Goal: Task Accomplishment & Management: Complete application form

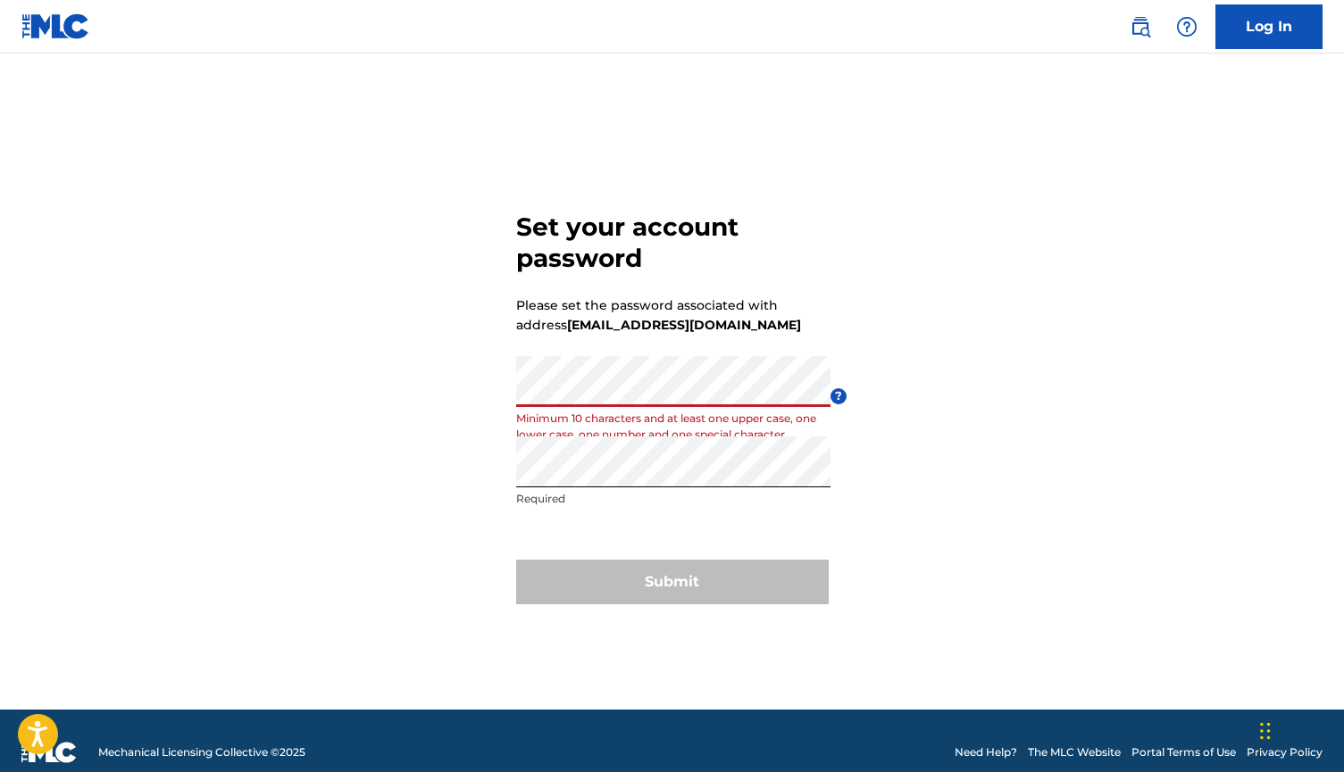
click at [836, 397] on span "?" at bounding box center [839, 396] width 16 height 16
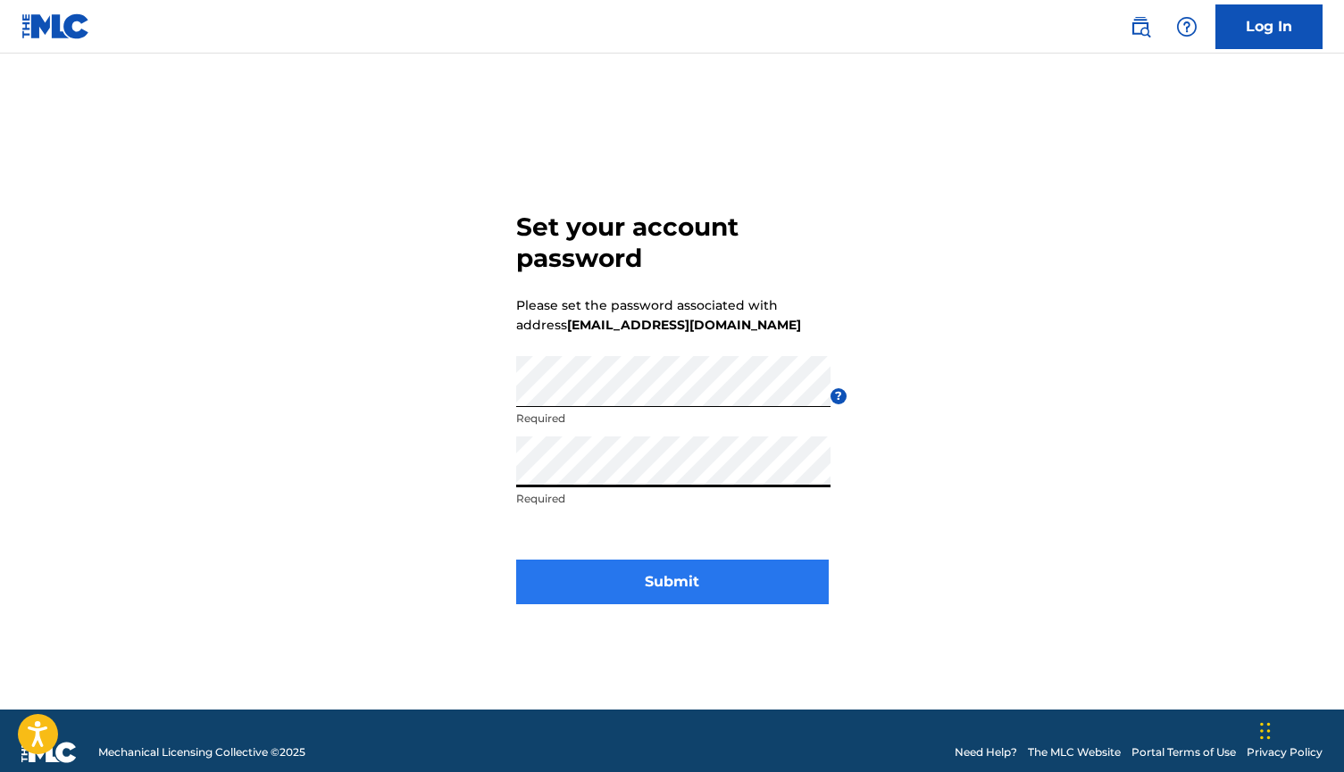
click at [750, 572] on button "Submit" at bounding box center [672, 582] width 313 height 45
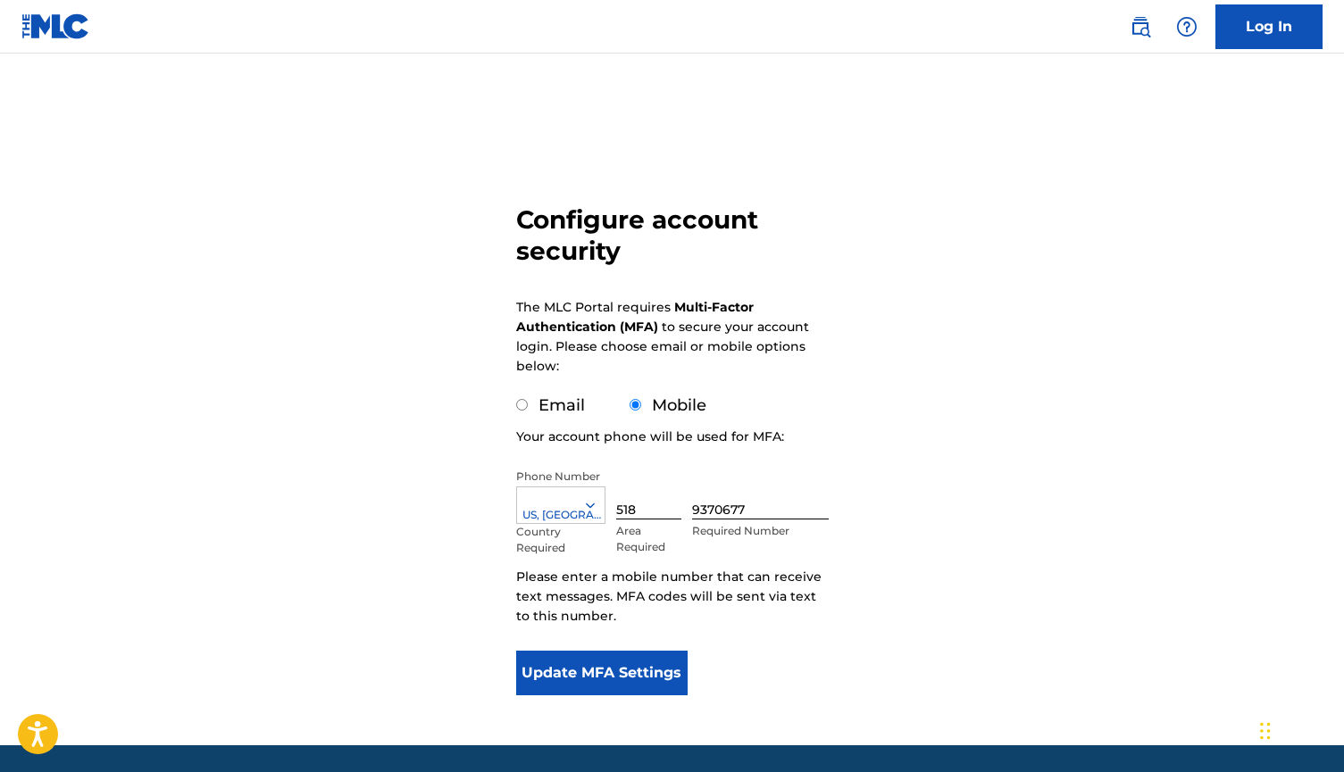
scroll to position [21, 0]
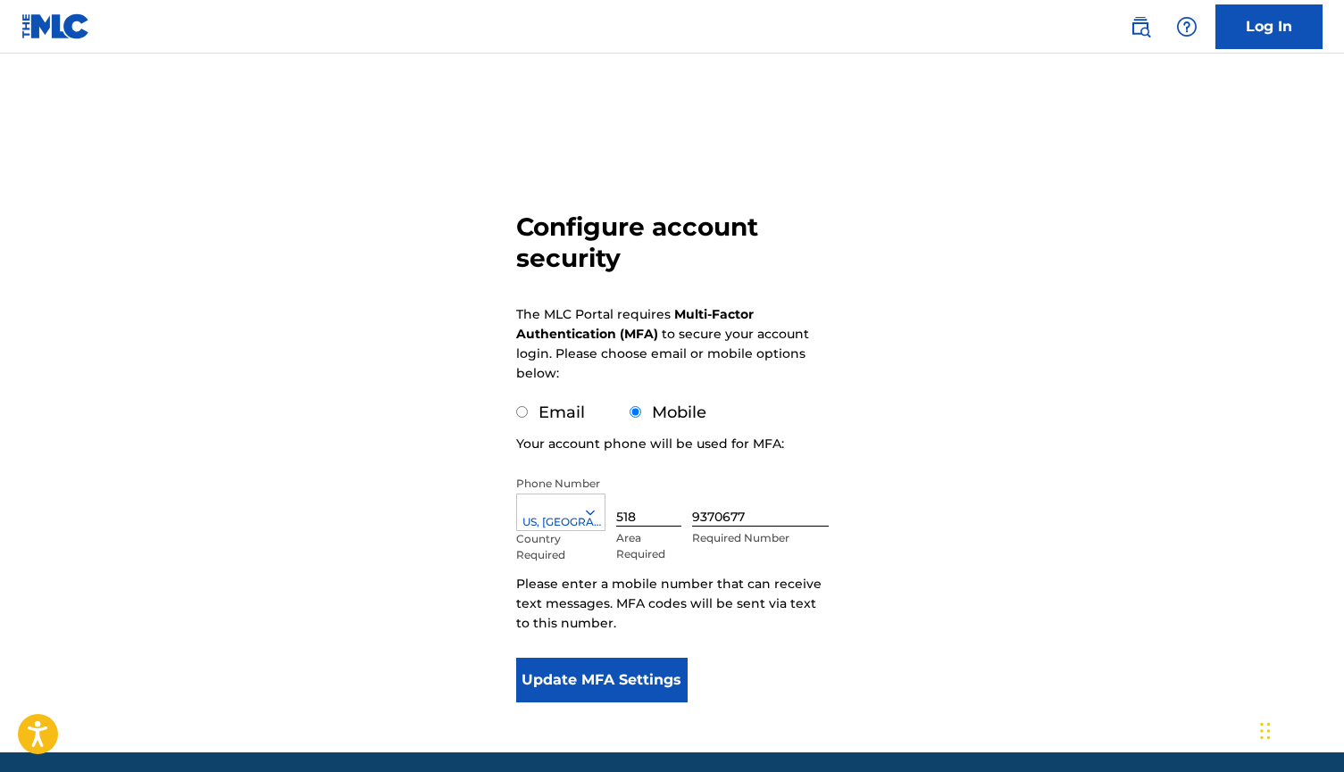
click at [549, 409] on label "Email" at bounding box center [562, 413] width 46 height 20
click at [528, 409] on input "Email" at bounding box center [522, 412] width 12 height 12
radio input "true"
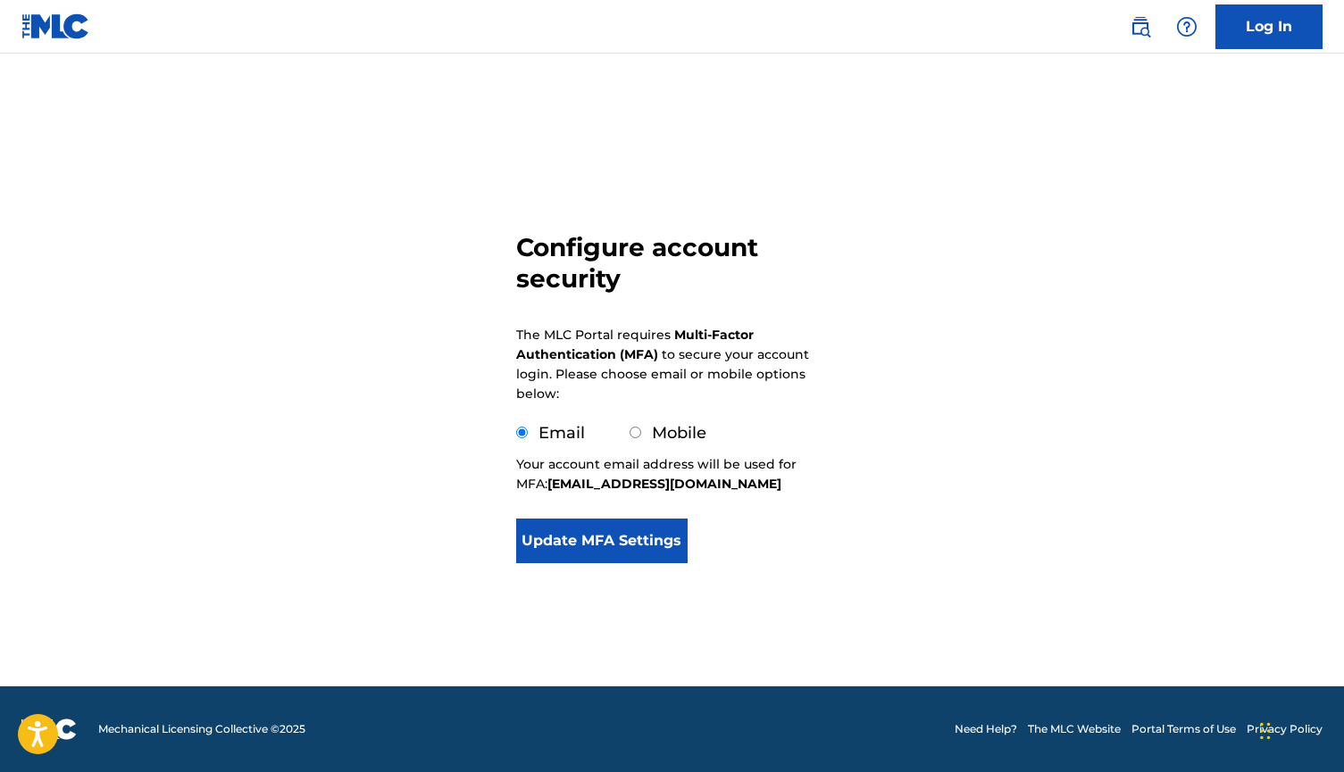
scroll to position [0, 0]
click at [627, 539] on button "Update MFA Settings" at bounding box center [602, 541] width 172 height 45
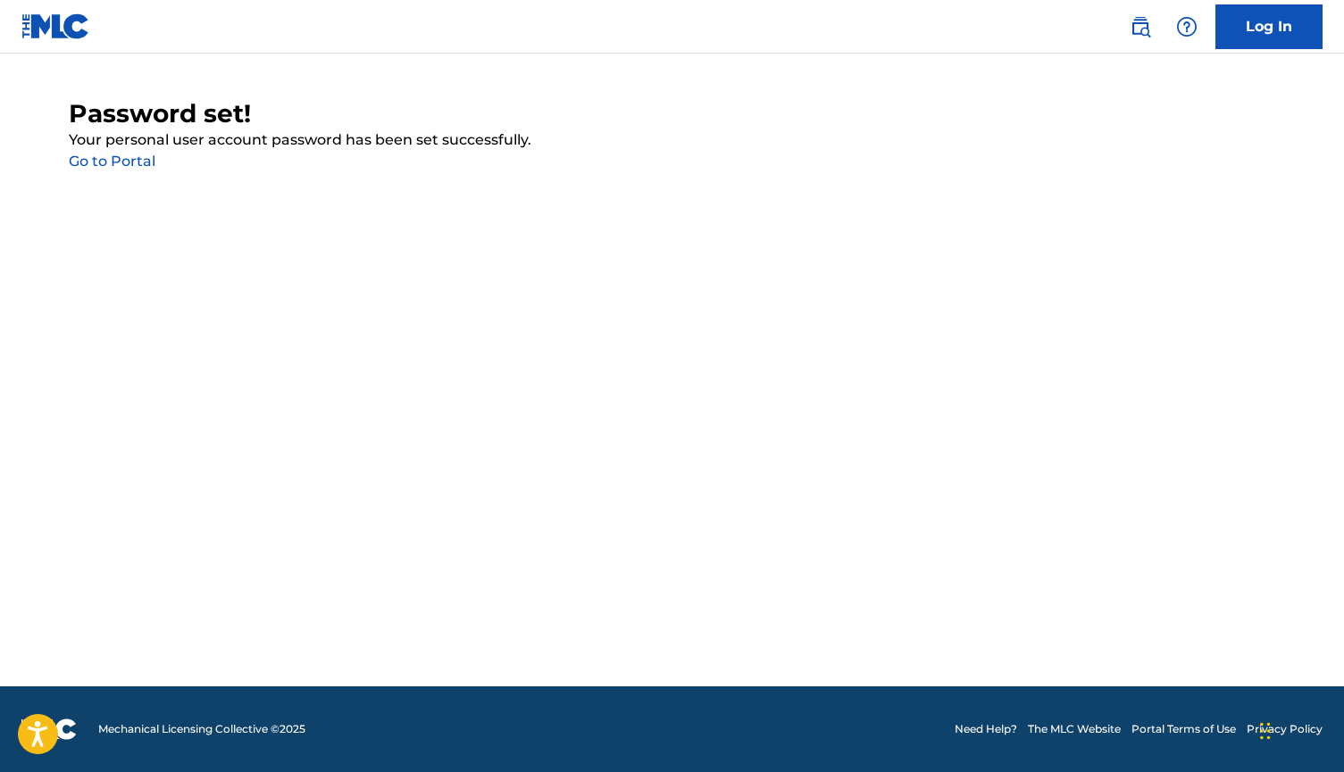
click at [131, 158] on link "Go to Portal" at bounding box center [112, 161] width 87 height 17
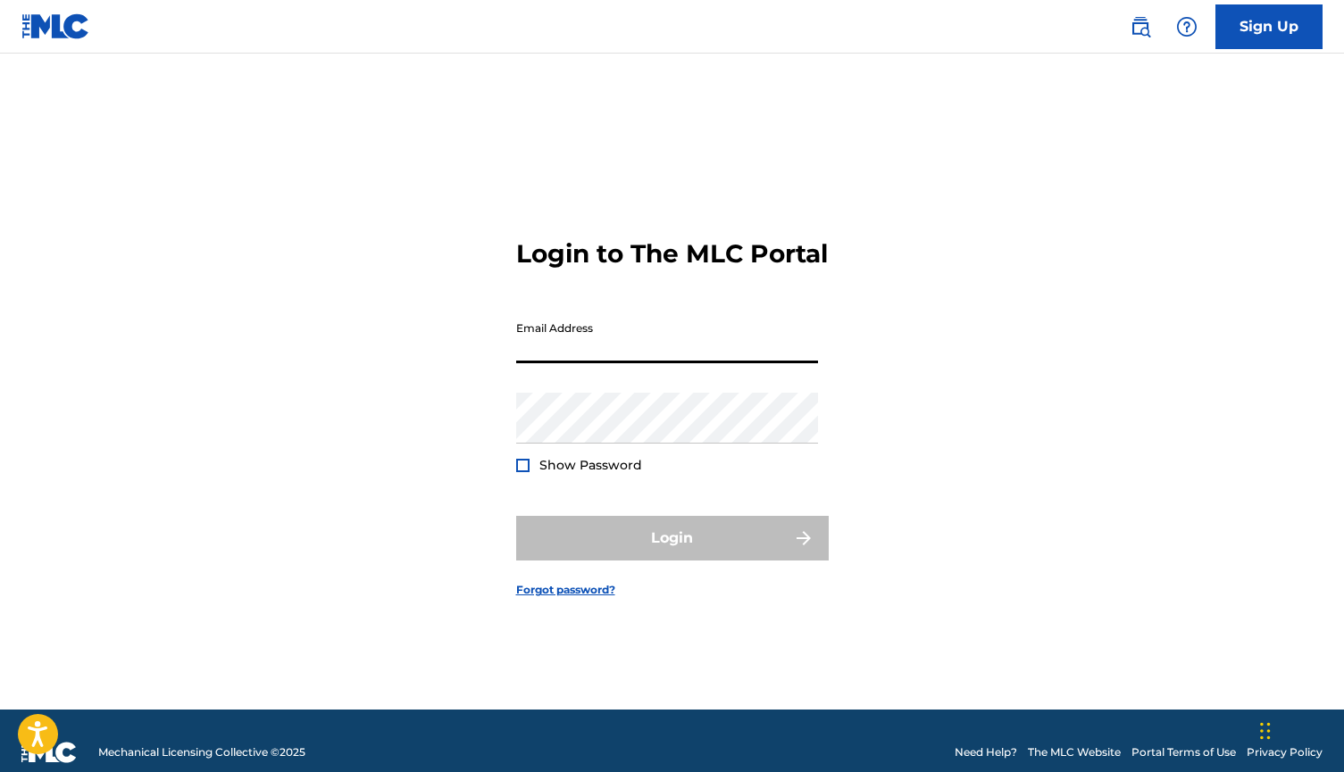
type input "[EMAIL_ADDRESS][DOMAIN_NAME]"
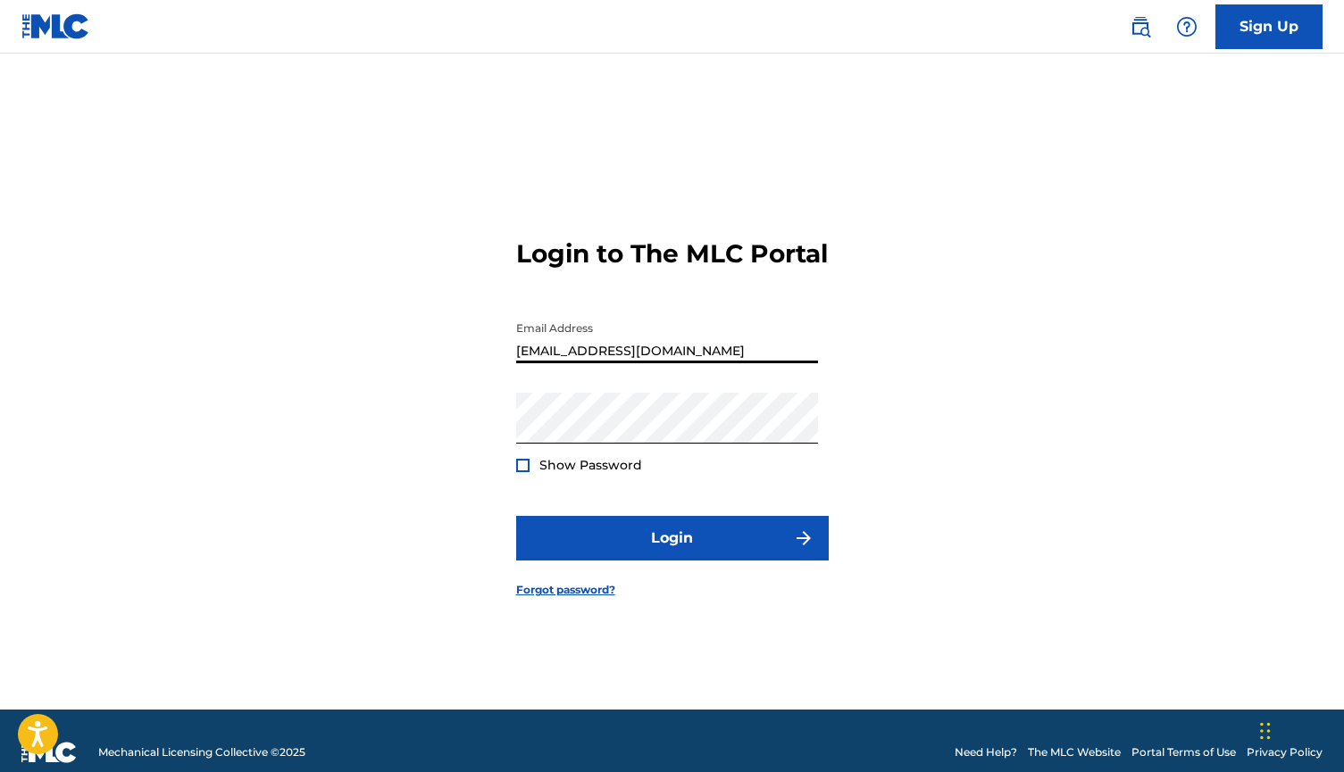
click at [672, 554] on button "Login" at bounding box center [672, 538] width 313 height 45
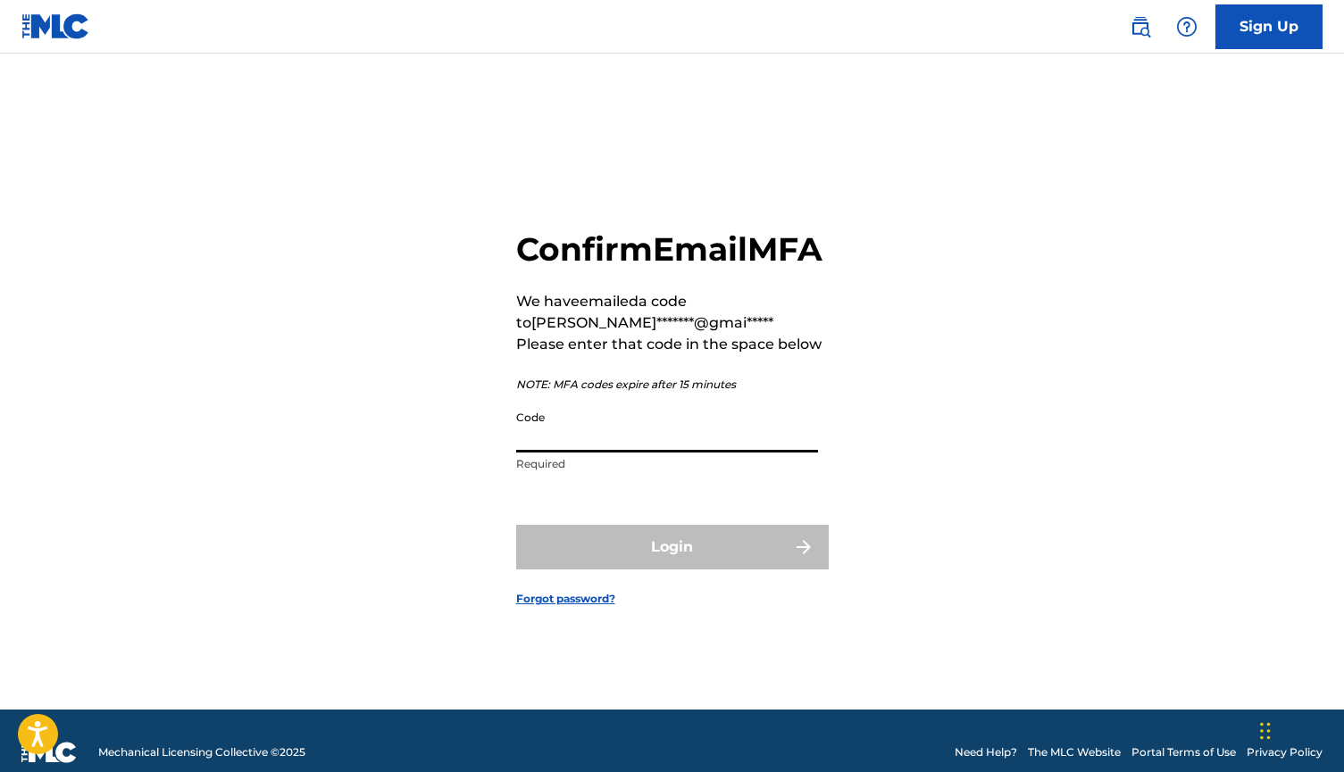
click at [612, 453] on input "Code" at bounding box center [667, 427] width 302 height 51
paste input "259854"
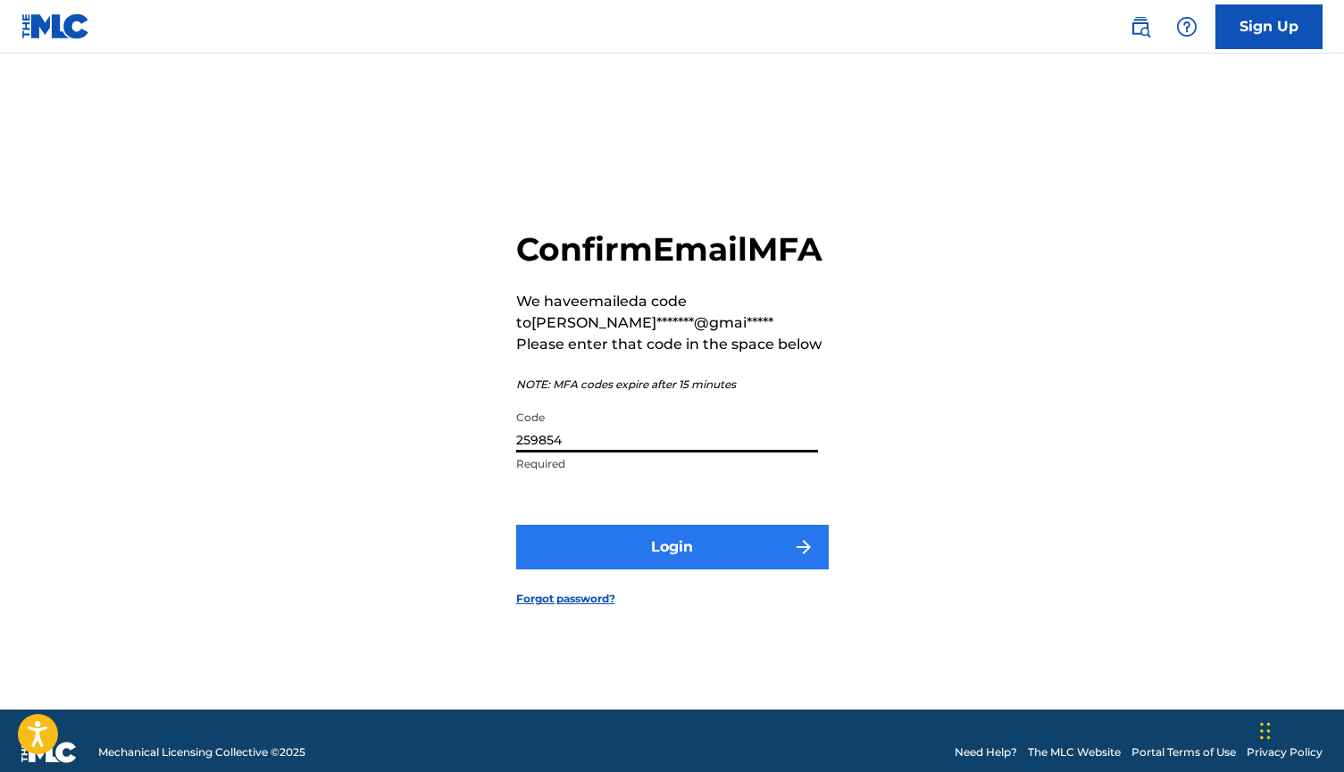
type input "259854"
click at [696, 566] on button "Login" at bounding box center [672, 547] width 313 height 45
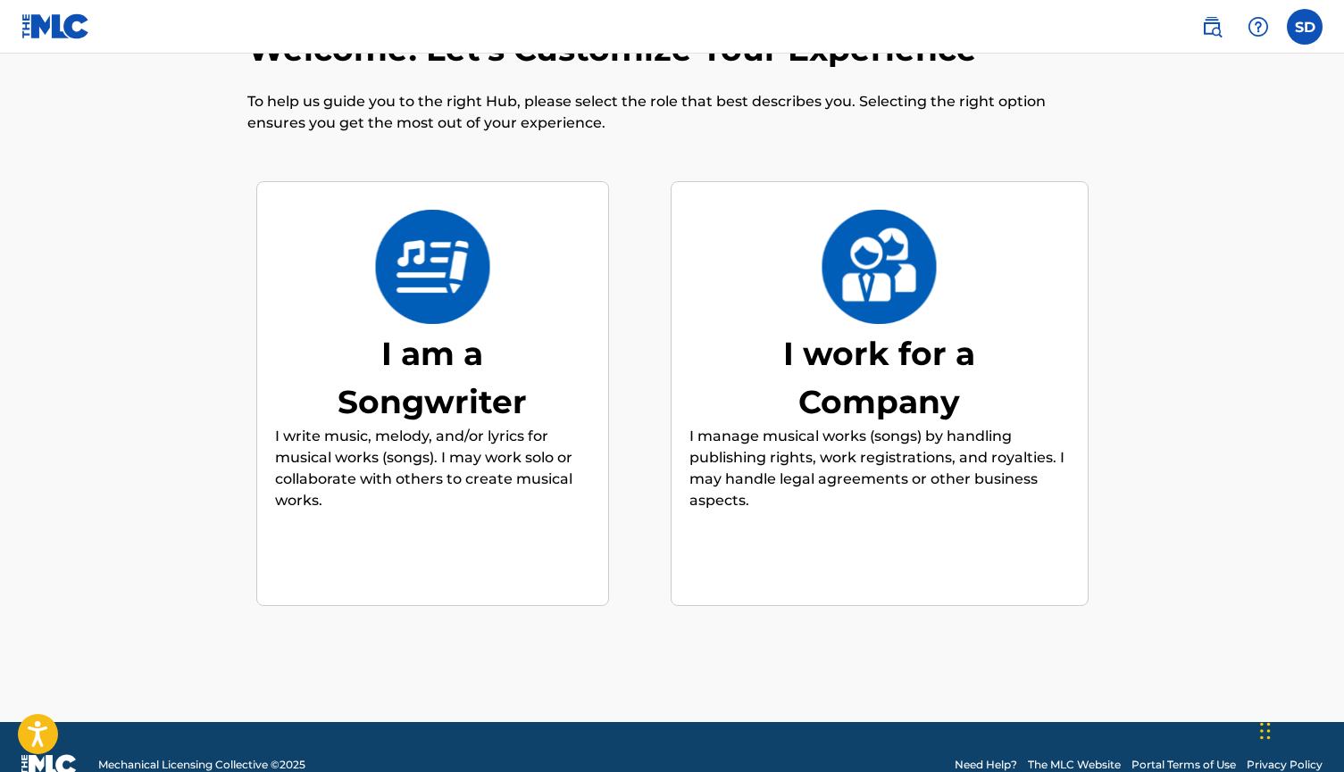
click at [474, 306] on img at bounding box center [432, 267] width 117 height 114
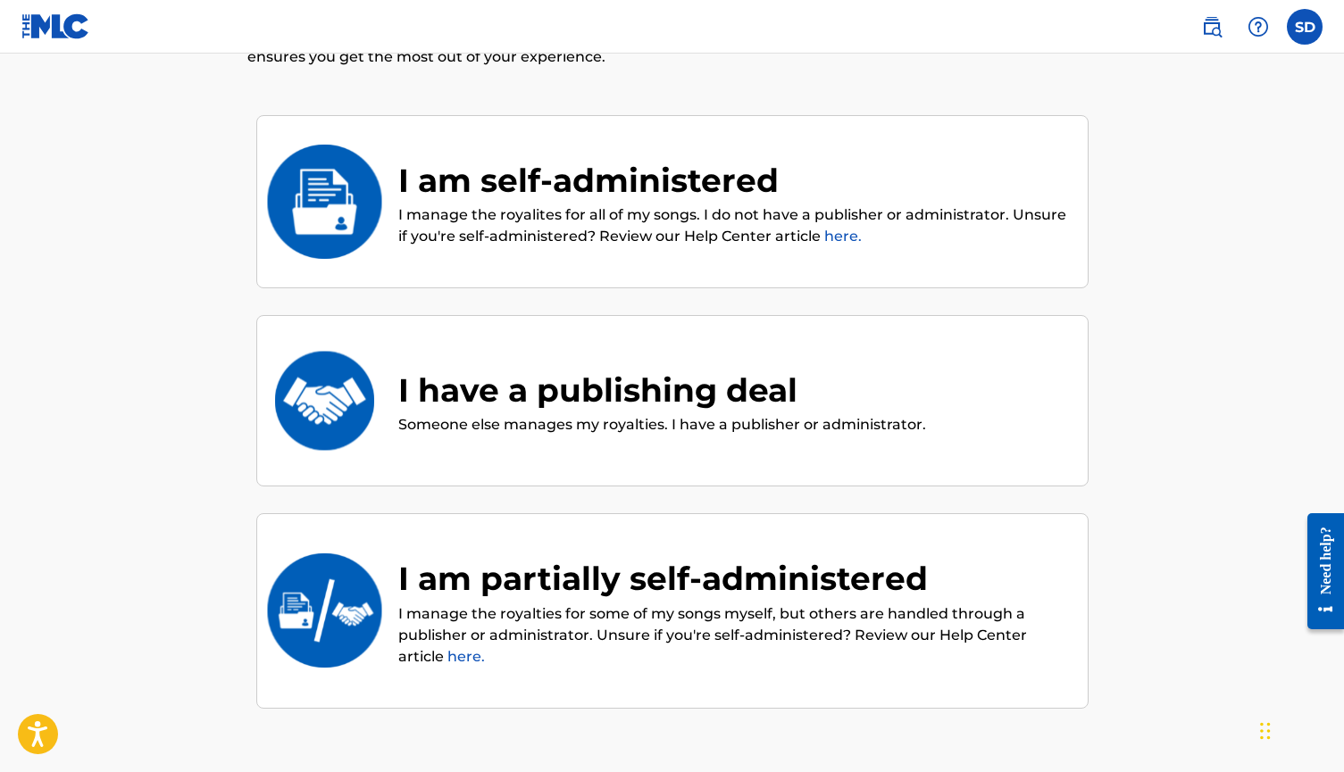
scroll to position [146, 0]
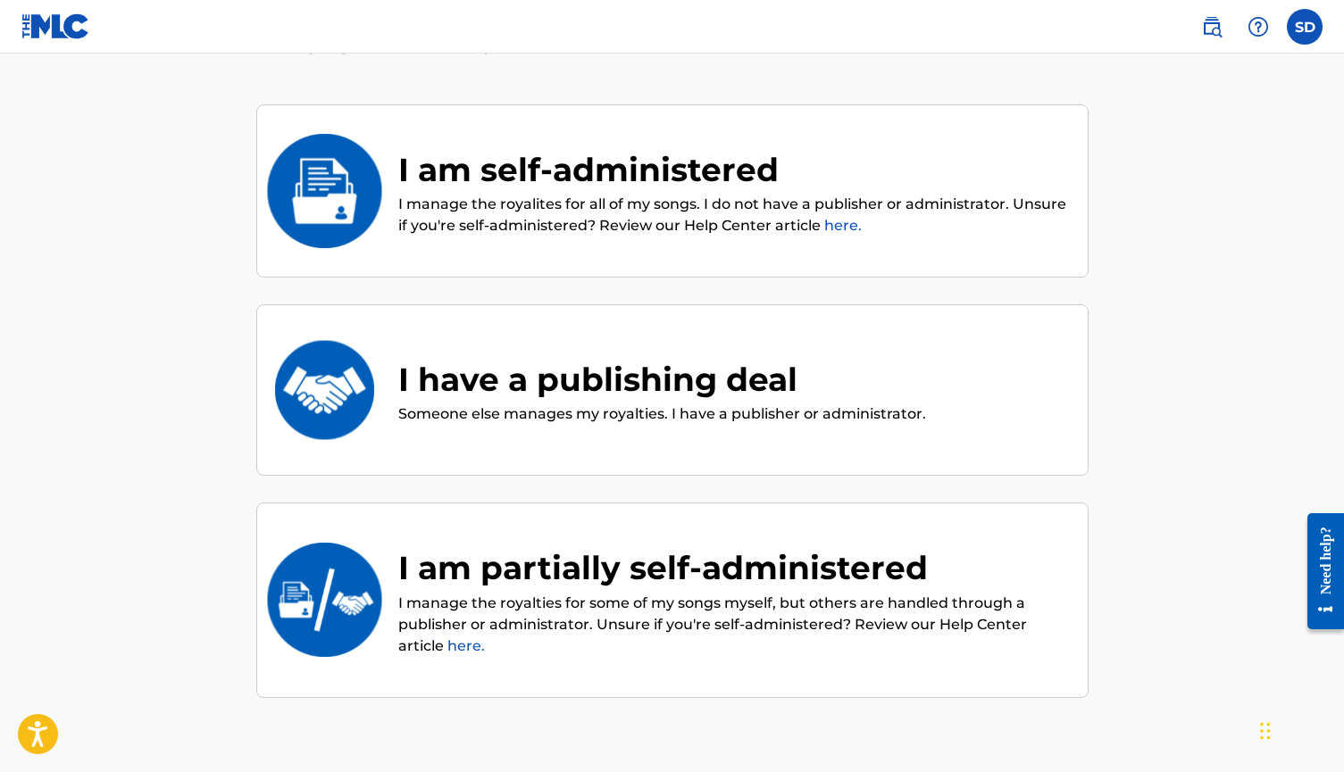
click at [461, 645] on link "here." at bounding box center [466, 646] width 38 height 17
click at [791, 152] on div "I am self-administered" at bounding box center [734, 170] width 672 height 48
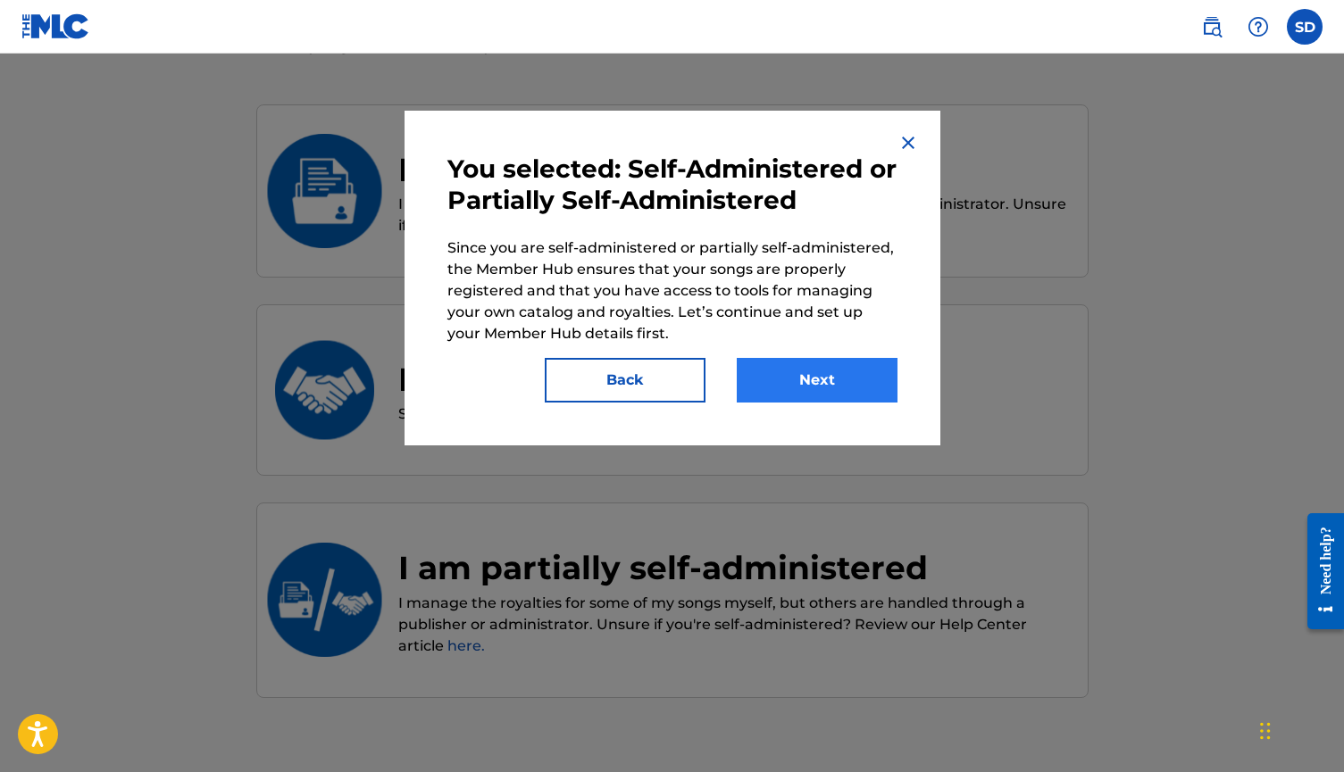
click at [785, 378] on button "Next" at bounding box center [817, 380] width 161 height 45
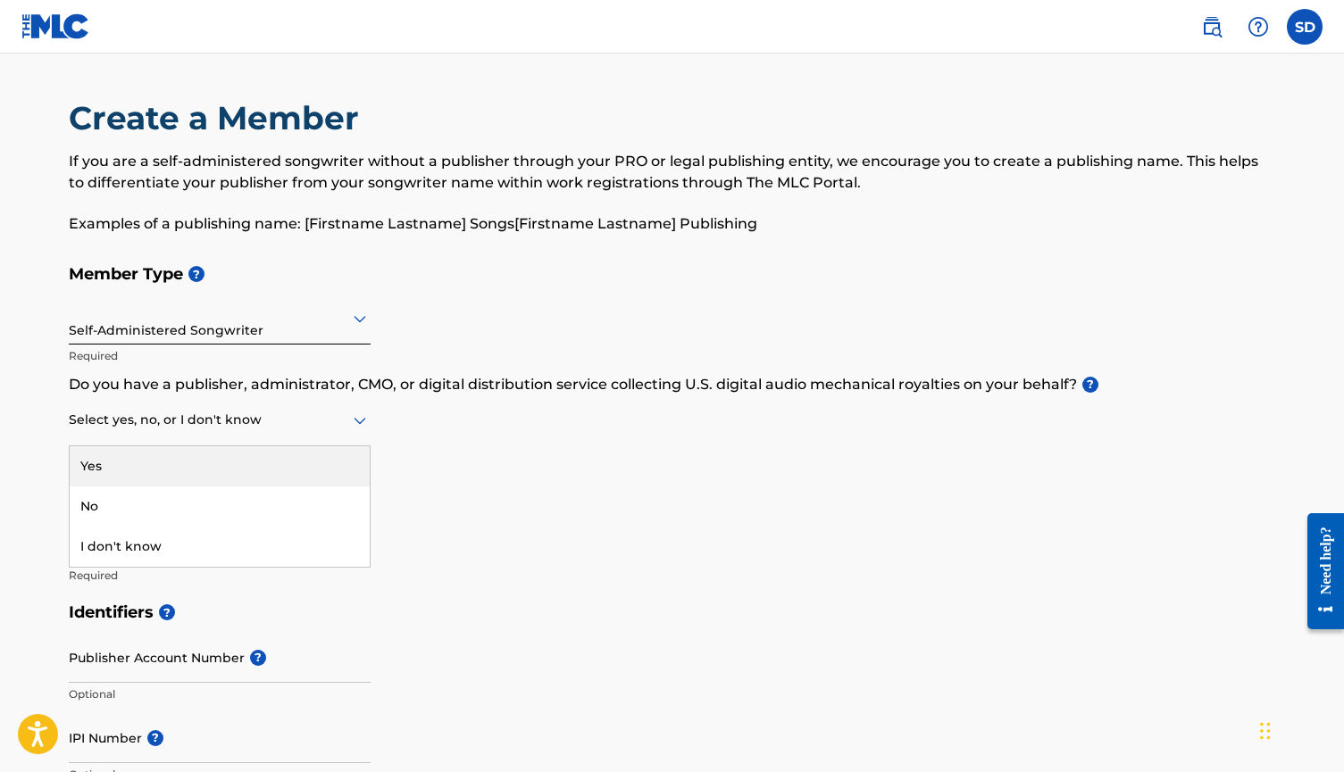
click at [283, 417] on div at bounding box center [220, 420] width 302 height 22
click at [246, 471] on div "Yes" at bounding box center [220, 467] width 300 height 40
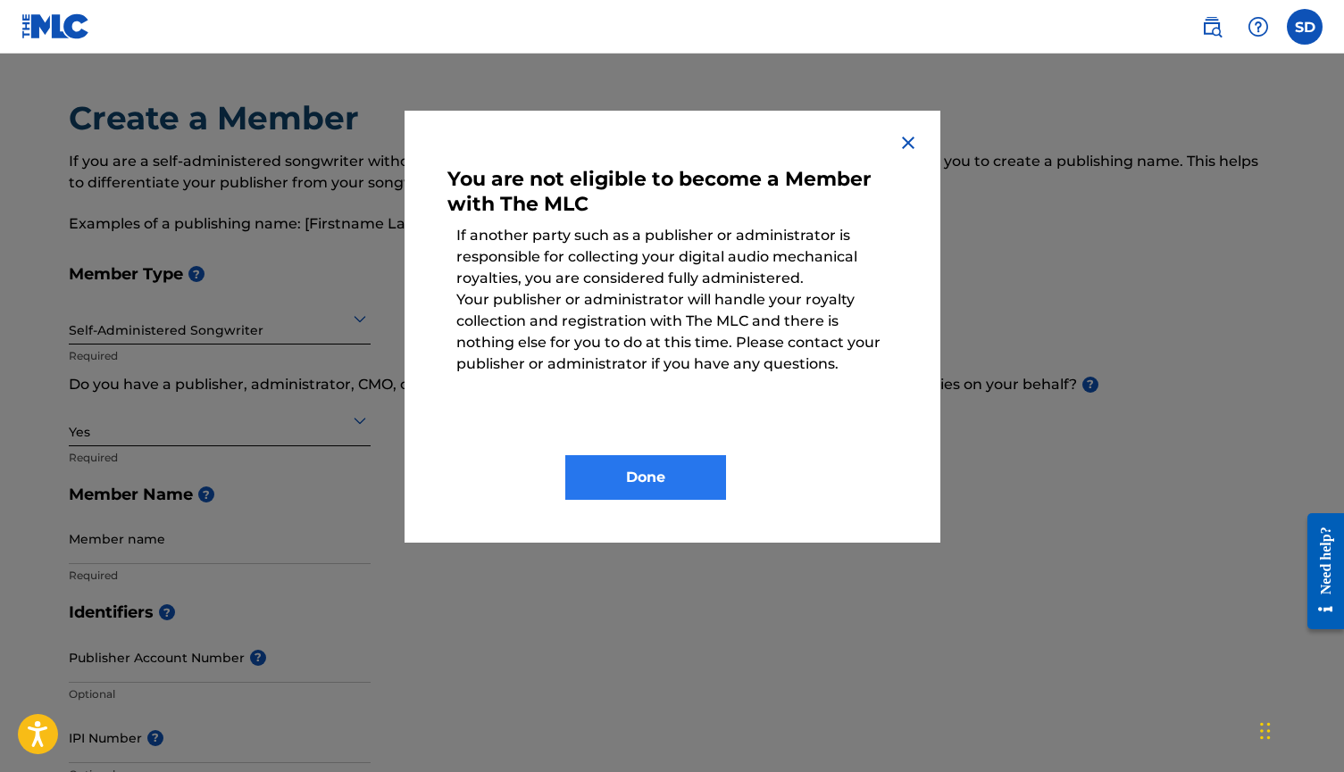
click at [593, 469] on button "Done" at bounding box center [645, 477] width 161 height 45
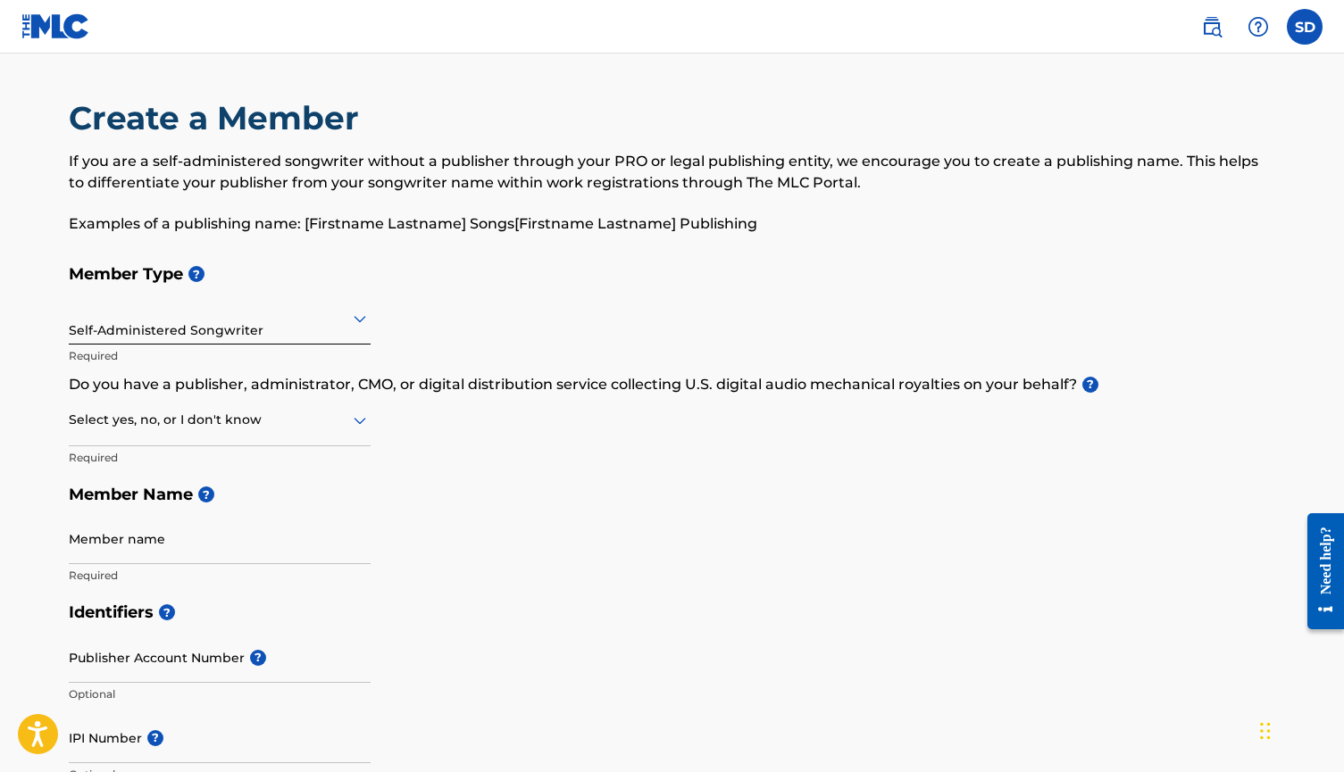
click at [246, 419] on div at bounding box center [220, 420] width 302 height 22
click at [218, 505] on div "No" at bounding box center [220, 507] width 300 height 40
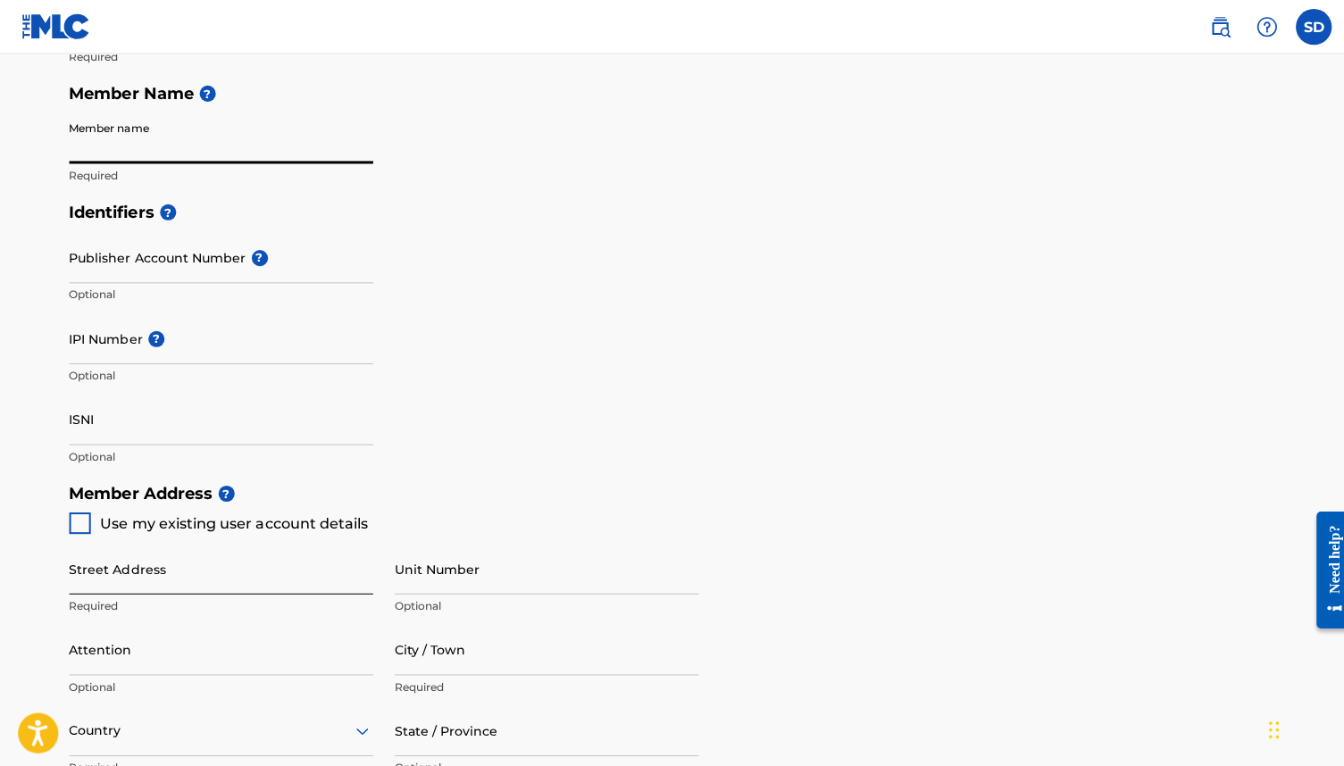
scroll to position [346, 0]
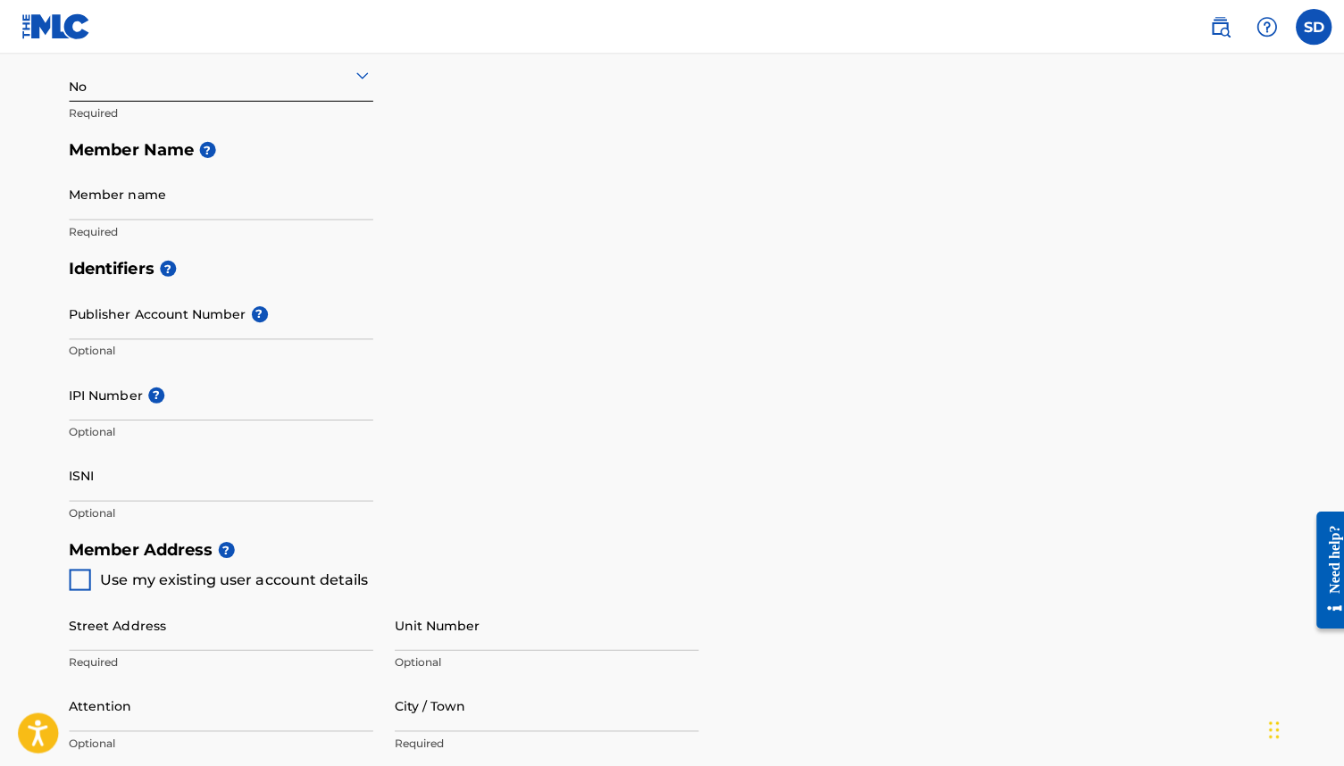
click at [240, 360] on div "Publisher Account Number ? Optional" at bounding box center [220, 327] width 302 height 80
click at [232, 412] on input "IPI Number ?" at bounding box center [220, 392] width 302 height 51
click at [226, 317] on input "Publisher Account Number ?" at bounding box center [220, 312] width 302 height 51
